Goal: Task Accomplishment & Management: Manage account settings

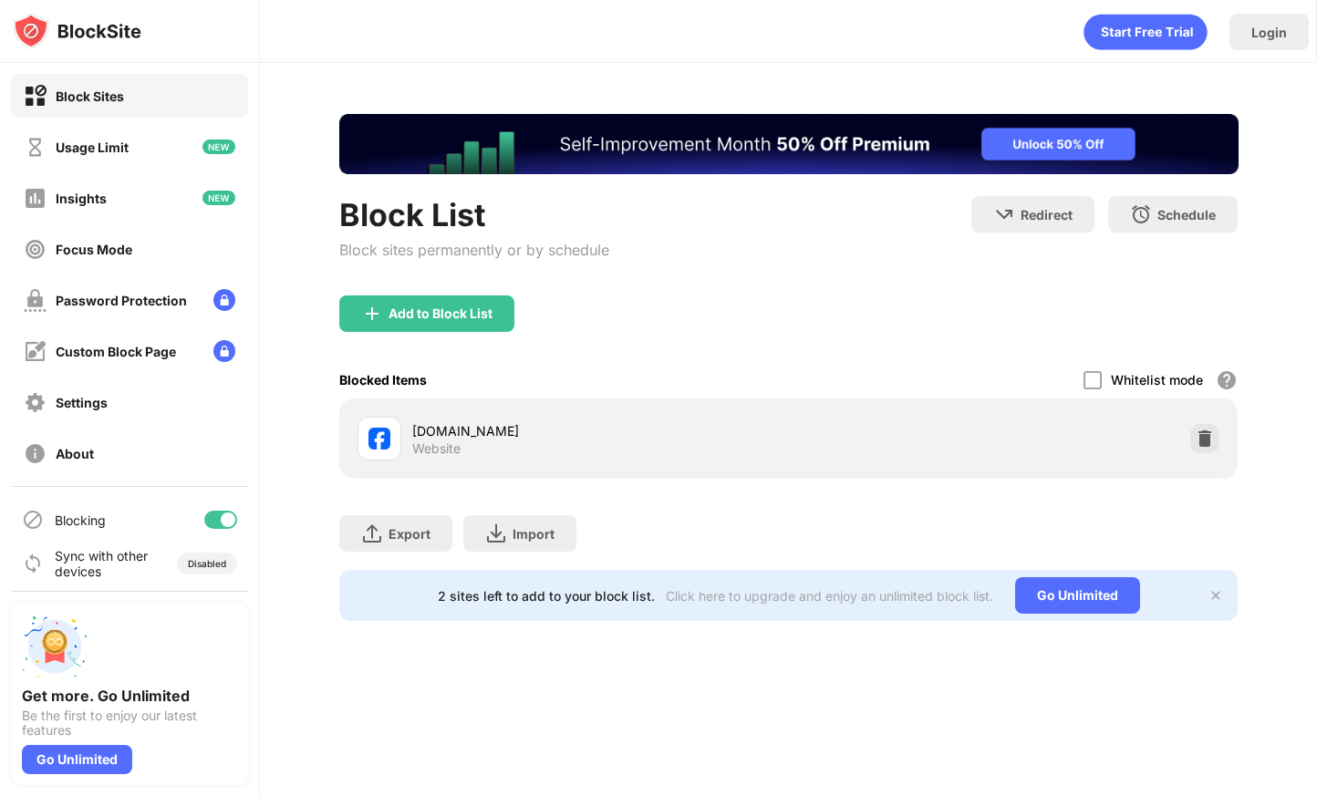
click at [1034, 520] on div "Export Export Files (for websites items only) Import Import Files (for websites…" at bounding box center [788, 524] width 899 height 91
click at [1208, 441] on img at bounding box center [1205, 439] width 18 height 18
